Goal: Information Seeking & Learning: Learn about a topic

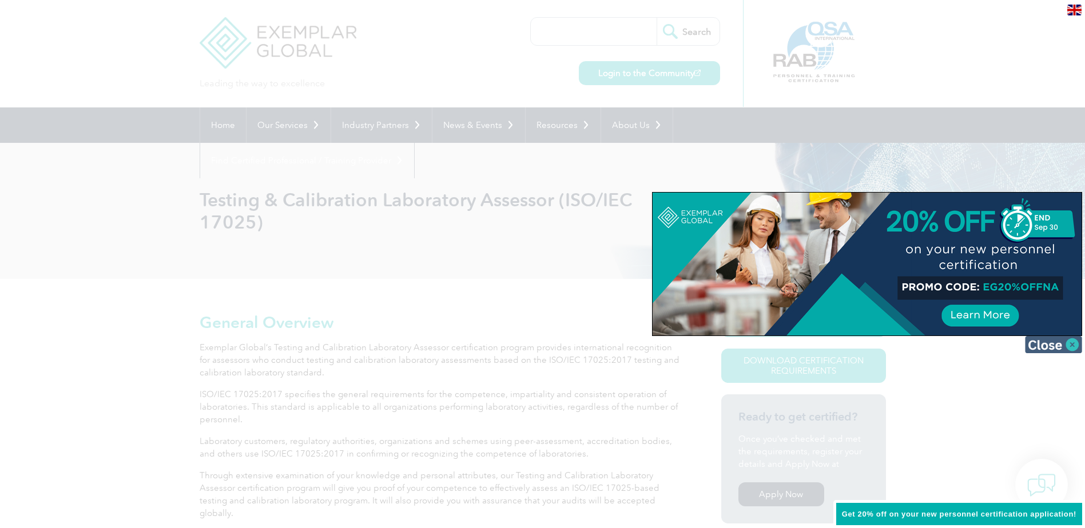
click at [1049, 342] on img at bounding box center [1053, 344] width 57 height 17
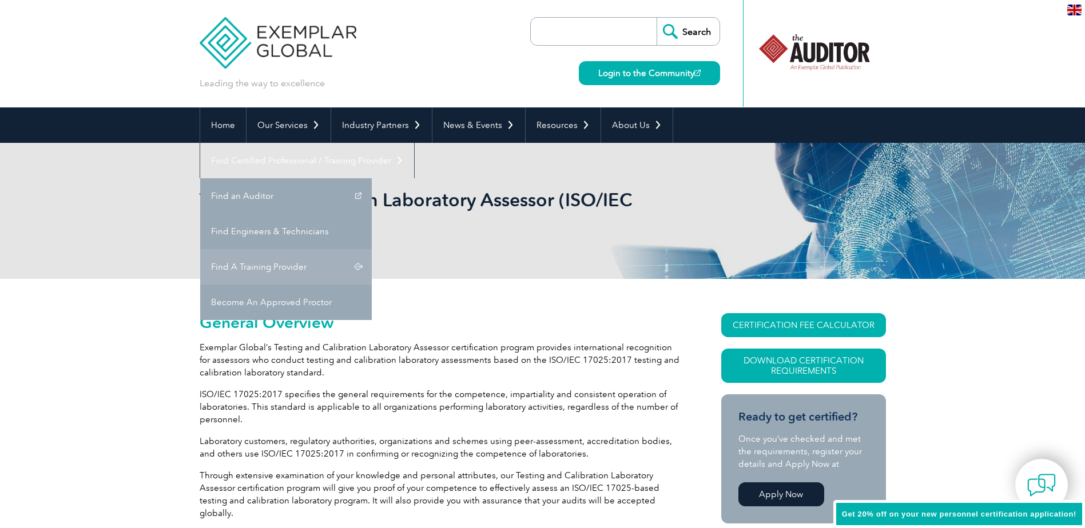
click at [372, 249] on link "Find A Training Provider" at bounding box center [286, 266] width 172 height 35
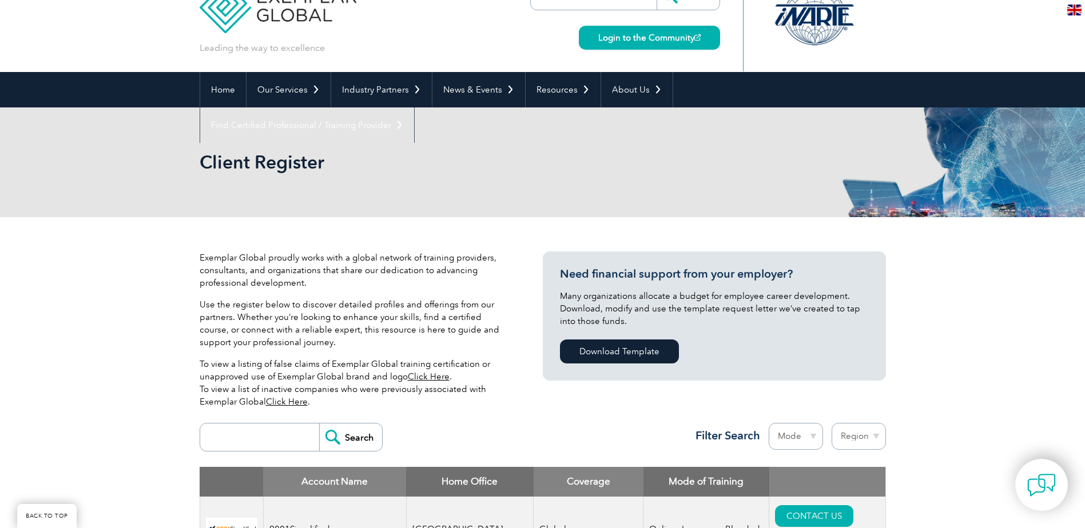
scroll to position [117, 0]
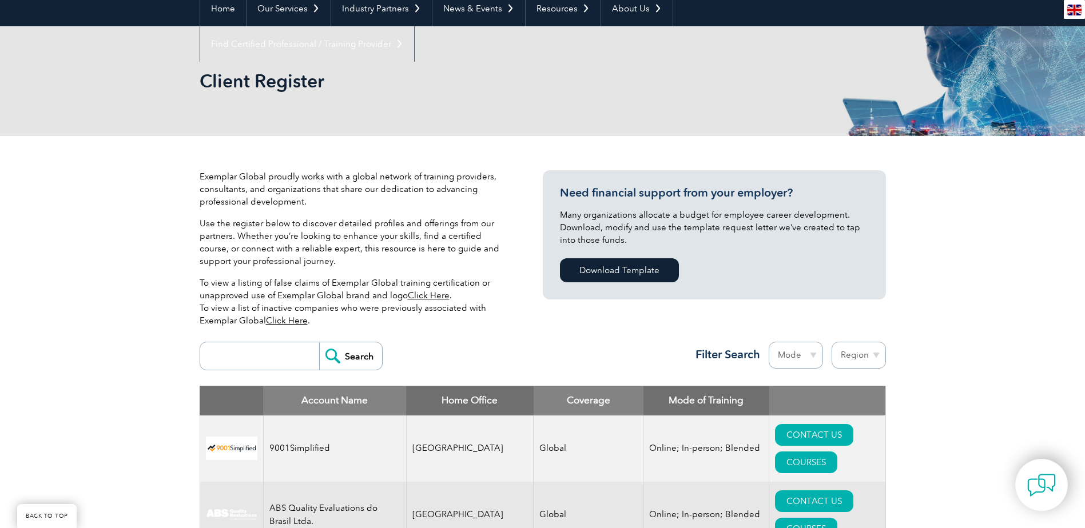
click at [222, 351] on input "search" at bounding box center [262, 355] width 113 height 27
type input "7"
type input "17025"
click at [354, 358] on input "Search" at bounding box center [350, 355] width 63 height 27
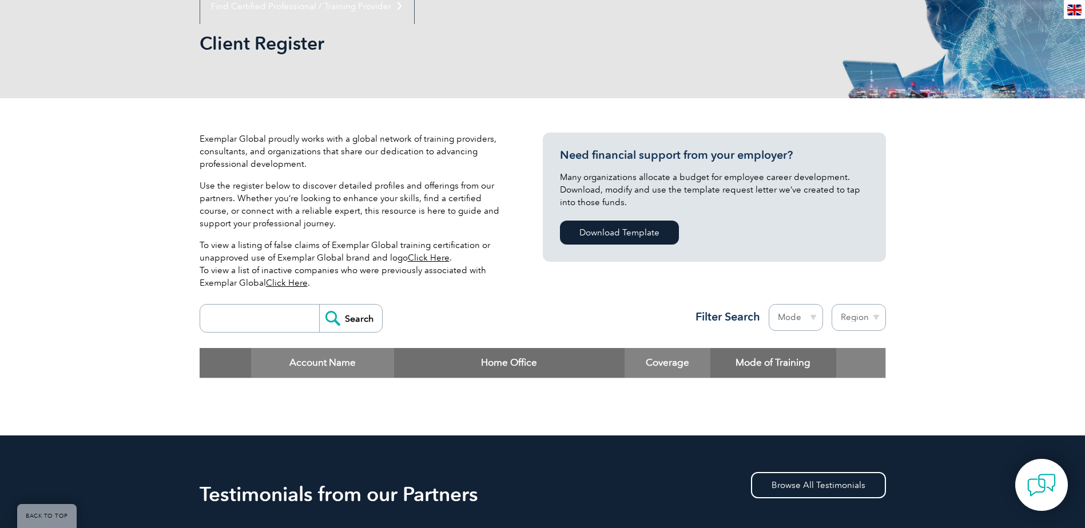
scroll to position [172, 0]
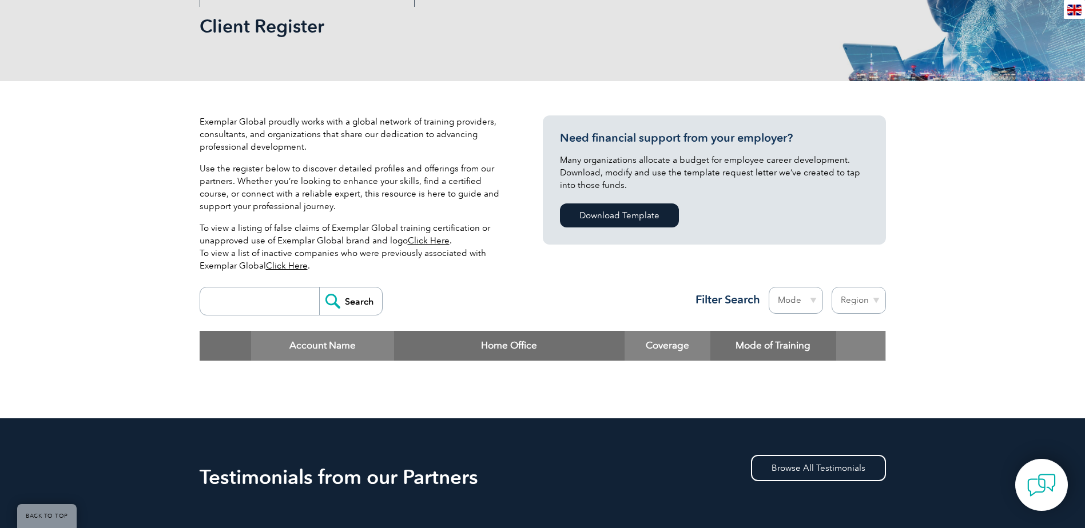
click at [269, 302] on input "search" at bounding box center [262, 301] width 113 height 27
type input "17025"
click at [345, 302] on input "Search" at bounding box center [350, 301] width 63 height 27
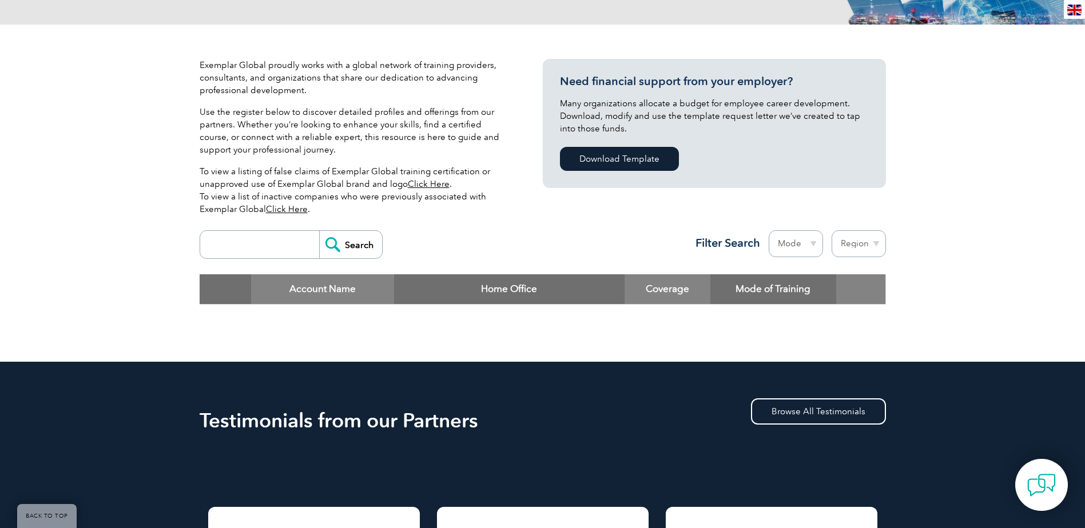
scroll to position [229, 0]
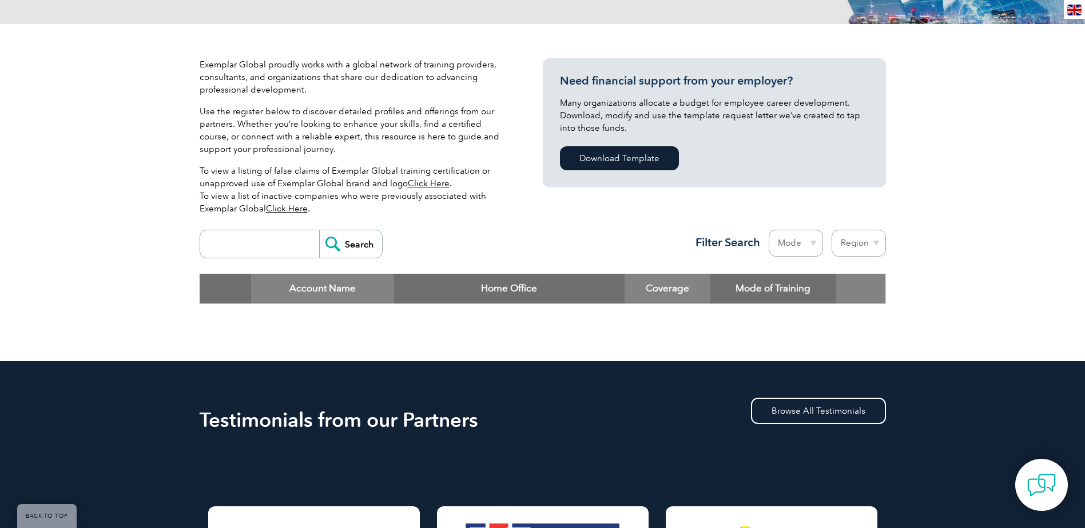
click at [273, 257] on input "search" at bounding box center [262, 243] width 113 height 27
type input "9001"
click at [353, 246] on input "Search" at bounding box center [350, 243] width 63 height 27
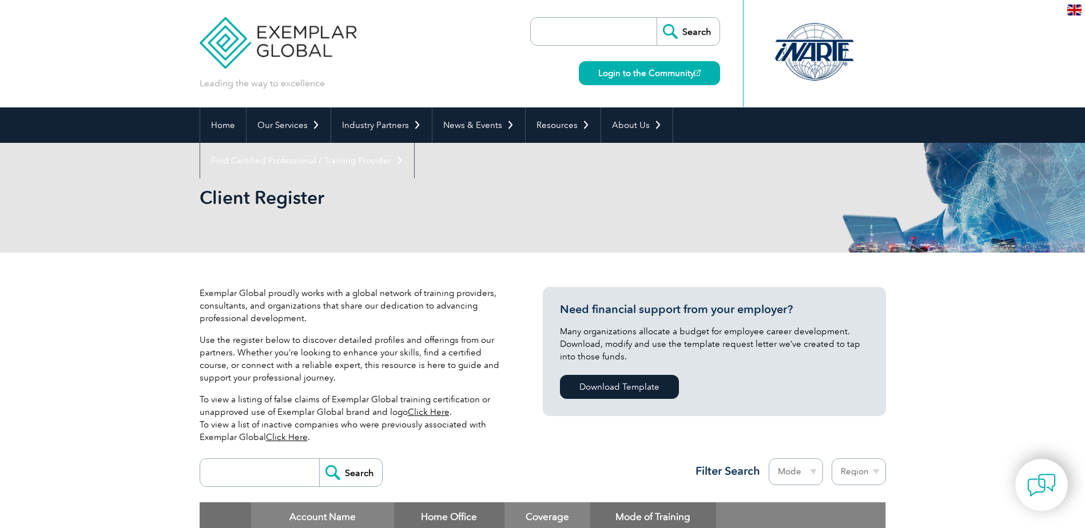
scroll to position [172, 0]
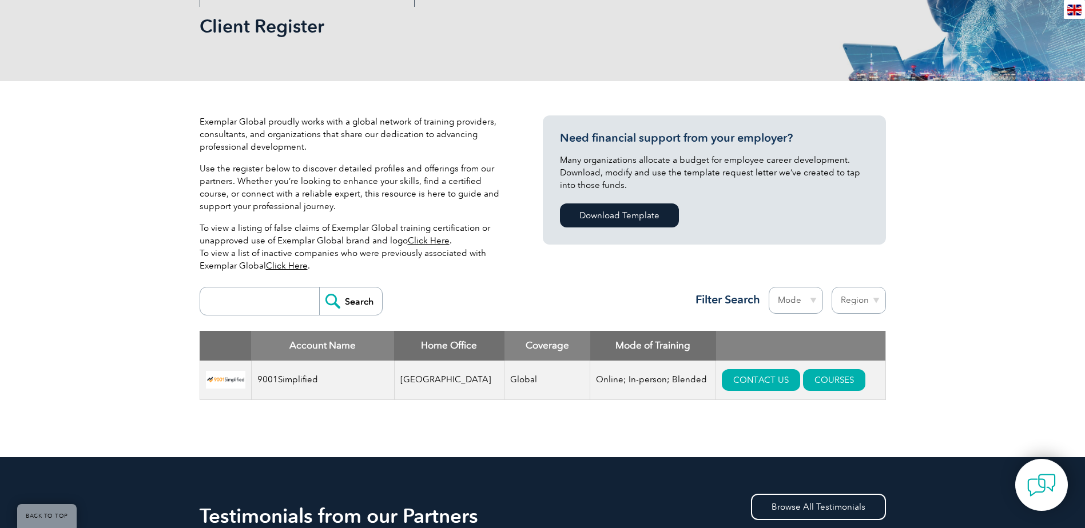
click at [259, 296] on input "search" at bounding box center [262, 301] width 113 height 27
type input "a"
type input "laboratory"
click at [348, 302] on input "Search" at bounding box center [350, 301] width 63 height 27
